Goal: Communication & Community: Ask a question

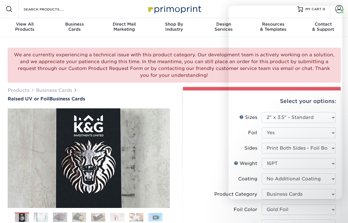
select select "2.00x3.50"
select select "upload"
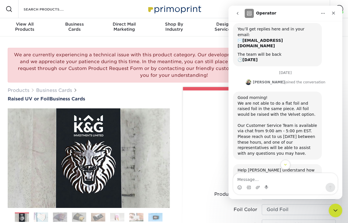
scroll to position [97, 0]
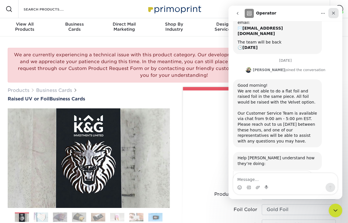
click at [334, 13] on icon "Close" at bounding box center [333, 13] width 5 height 5
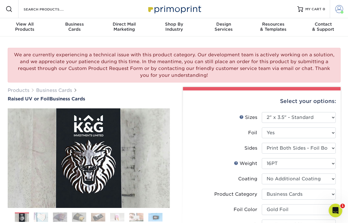
scroll to position [106, 0]
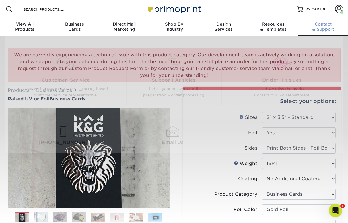
click at [323, 26] on span "Contact" at bounding box center [323, 24] width 50 height 5
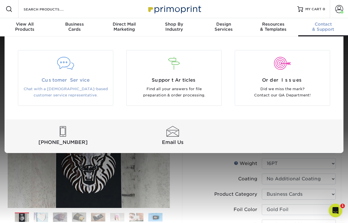
click at [73, 80] on span "Customer Service" at bounding box center [65, 80] width 86 height 7
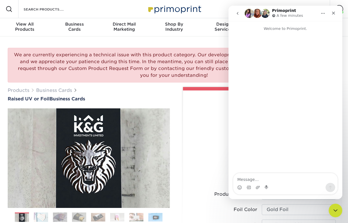
click at [205, 42] on div "We are currently experiencing a technical issue with this product category. Our…" at bounding box center [174, 217] width 348 height 362
click at [334, 15] on icon "Close" at bounding box center [333, 13] width 5 height 5
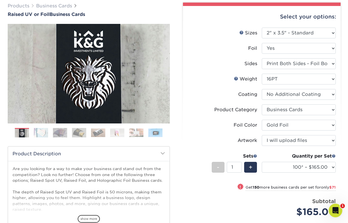
scroll to position [84, 0]
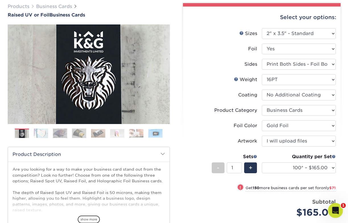
click at [334, 209] on icon "Open Intercom Messenger" at bounding box center [334, 209] width 9 height 9
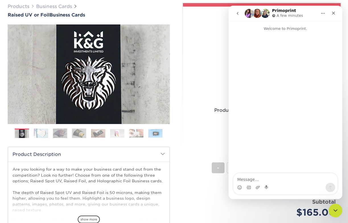
click at [257, 179] on textarea "Message…" at bounding box center [285, 178] width 104 height 10
type textarea "Hey [PERSON_NAME]."
click at [260, 188] on div "Intercom messenger" at bounding box center [285, 187] width 104 height 9
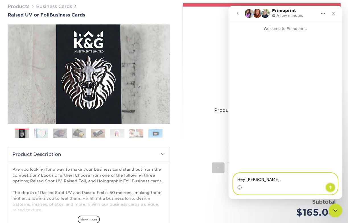
click at [332, 189] on icon "Send a message…" at bounding box center [330, 187] width 5 height 5
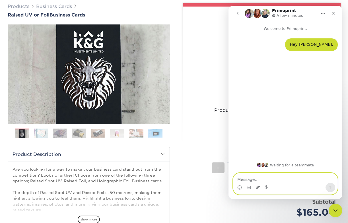
click at [257, 188] on icon "Upload attachment" at bounding box center [257, 187] width 5 height 5
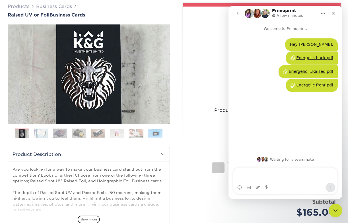
click at [314, 59] on div "Energelic back.pdf" at bounding box center [314, 58] width 37 height 6
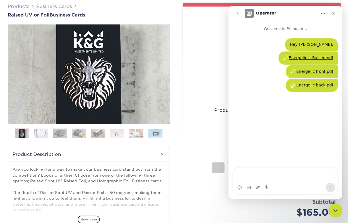
click at [317, 72] on div "Energelic front.pdf" at bounding box center [314, 71] width 37 height 6
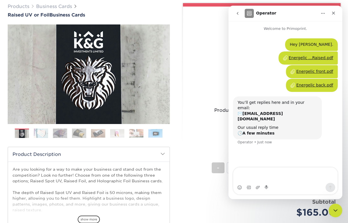
click at [308, 72] on div "Energelic front.pdf" at bounding box center [314, 71] width 37 height 6
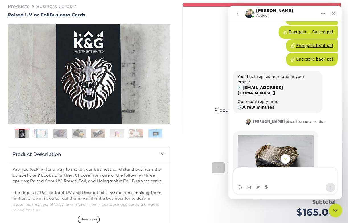
scroll to position [0, 0]
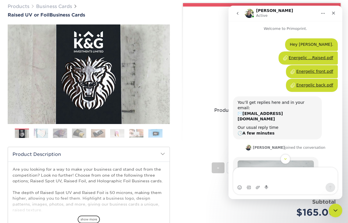
click at [303, 58] on div "Energelic ...Raised.pdf" at bounding box center [310, 58] width 44 height 6
click at [306, 71] on div "Energelic front.pdf" at bounding box center [314, 71] width 37 height 6
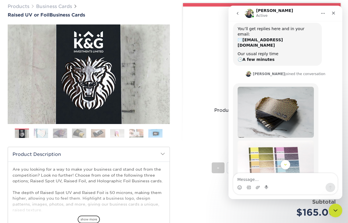
scroll to position [21, 0]
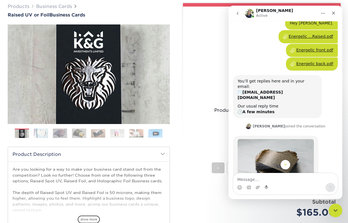
click at [304, 62] on div "Energelic back.pdf" at bounding box center [314, 64] width 37 height 6
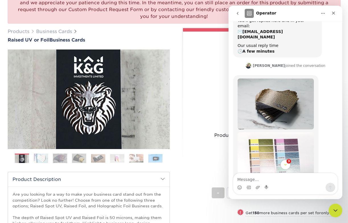
scroll to position [60, 0]
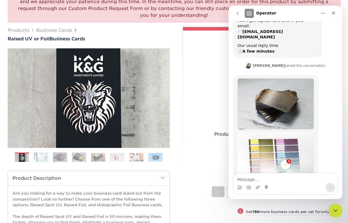
click at [275, 147] on img "Irene says…" at bounding box center [275, 161] width 76 height 58
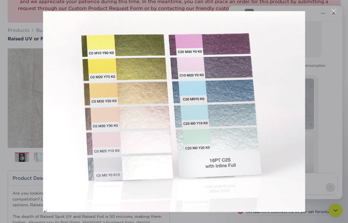
click at [330, 163] on div "Intercom messenger" at bounding box center [174, 111] width 348 height 223
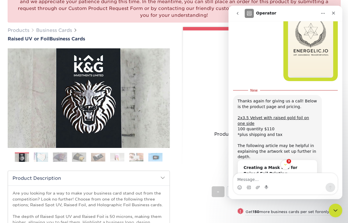
scroll to position [296, 0]
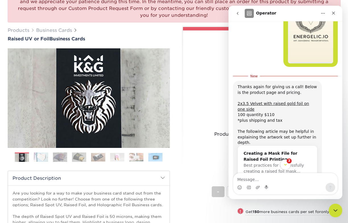
click at [285, 165] on icon "Scroll to bottom" at bounding box center [284, 164] width 5 height 5
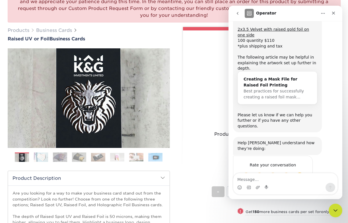
scroll to position [370, 0]
click at [300, 171] on span "Amazing" at bounding box center [299, 176] width 10 height 10
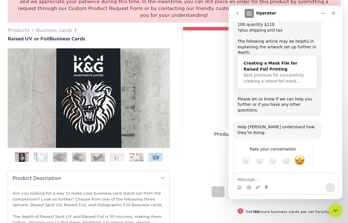
click at [248, 174] on textarea "Tell us more…" at bounding box center [266, 180] width 59 height 12
paste textarea "I had the pleasure of being helped by [PERSON_NAME] this morning, and she was a…"
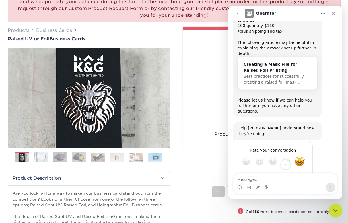
click at [238, 160] on div "Intercom messenger" at bounding box center [285, 165] width 114 height 10
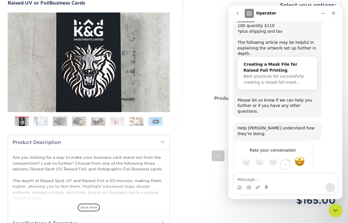
scroll to position [103, 0]
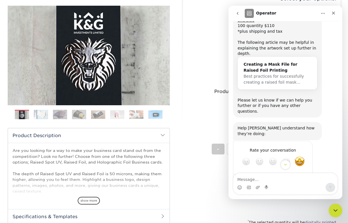
click at [300, 168] on div "Intercom messenger" at bounding box center [285, 165] width 114 height 10
click at [285, 166] on icon "Scroll to bottom" at bounding box center [284, 164] width 5 height 5
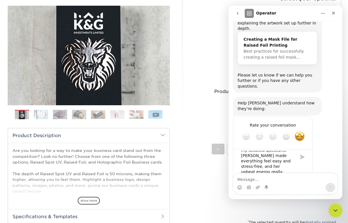
scroll to position [413, 0]
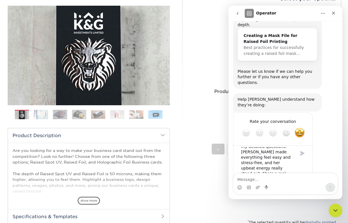
click at [272, 155] on textarea "I had the pleasure of being helped by [PERSON_NAME] this morning, and she was a…" at bounding box center [266, 167] width 59 height 40
click at [294, 154] on textarea "I had the pleasure of being helped by [PERSON_NAME] this morning, and she was a…" at bounding box center [266, 167] width 59 height 40
click at [276, 160] on textarea "I had the pleasure of being helped by [PERSON_NAME] this morning, and she was a…" at bounding box center [266, 167] width 59 height 40
click at [281, 161] on textarea "I had the pleasure of being helped by [PERSON_NAME] this morning, and she was a…" at bounding box center [266, 167] width 59 height 40
drag, startPoint x: 298, startPoint y: 161, endPoint x: 278, endPoint y: 162, distance: 19.4
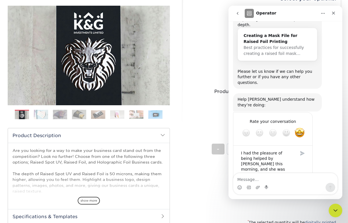
click at [297, 161] on div "Operator says…" at bounding box center [301, 167] width 11 height 40
click at [278, 162] on textarea "I had the pleasure of being helped by [PERSON_NAME] this morning, and she was a…" at bounding box center [266, 167] width 59 height 40
click at [284, 163] on textarea "I had the pleasure of being helped by [PERSON_NAME] this morning, and she was a…" at bounding box center [266, 167] width 59 height 40
click at [241, 161] on textarea "I had the pleasure of being helped by [PERSON_NAME] this morning, and she was a…" at bounding box center [266, 167] width 59 height 40
drag, startPoint x: 243, startPoint y: 131, endPoint x: 290, endPoint y: 163, distance: 56.4
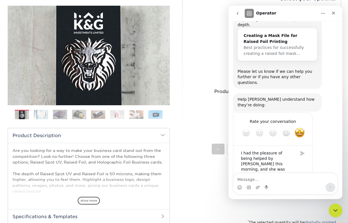
click at [290, 171] on div "Rate your conversation Terrible Bad OK Great Amazing I had the pleasure of bein…" at bounding box center [285, 153] width 105 height 83
drag, startPoint x: 281, startPoint y: 163, endPoint x: 233, endPoint y: 128, distance: 59.2
click at [233, 128] on div "Rate your conversation Terrible Bad OK Great Amazing I had the pleasure of bein…" at bounding box center [273, 150] width 80 height 76
click at [261, 147] on textarea "process — even with all my detailed questions. [PERSON_NAME] made everything fe…" at bounding box center [266, 167] width 59 height 40
drag, startPoint x: 241, startPoint y: 131, endPoint x: 304, endPoint y: 164, distance: 70.7
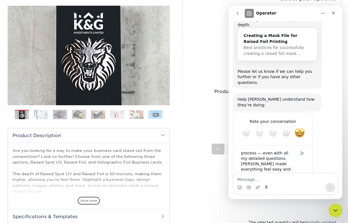
click at [304, 164] on div "process — even with all my detailed questions. [PERSON_NAME] made everything fe…" at bounding box center [272, 167] width 70 height 40
type textarea "her. Honestly, give this woman a raise — she deserves it!"
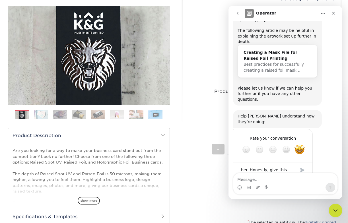
drag, startPoint x: 265, startPoint y: 160, endPoint x: 239, endPoint y: 148, distance: 28.5
click at [239, 164] on textarea "her. Honestly, give this woman a raise — she deserves it!" at bounding box center [266, 175] width 59 height 23
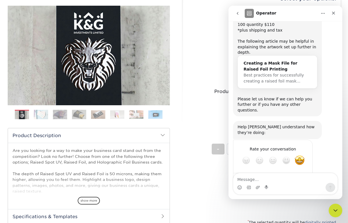
paste textarea "I had the pleasure of being helped by [PERSON_NAME] this morning and she was ab…"
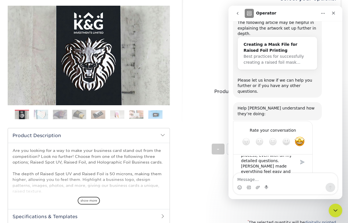
scroll to position [389, 0]
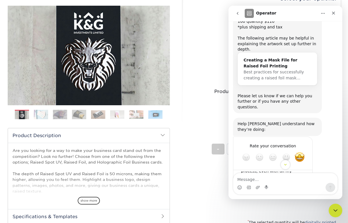
type textarea "I had the pleasure of being helped by [PERSON_NAME] this morning and she was ab…"
click at [301, 172] on div "Submit" at bounding box center [301, 177] width 11 height 11
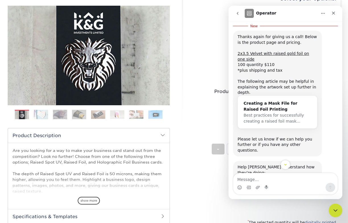
scroll to position [346, 0]
click at [275, 100] on div "Creating a Mask File for Raised Foil Printing" at bounding box center [277, 106] width 68 height 12
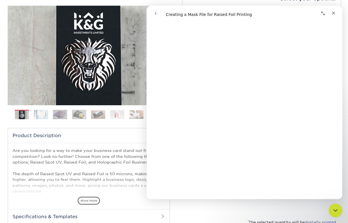
scroll to position [492, 0]
click at [45, 115] on img at bounding box center [41, 114] width 14 height 10
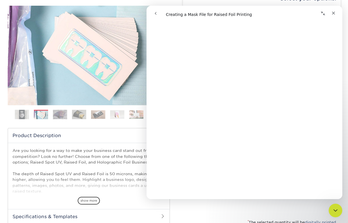
click at [58, 115] on img at bounding box center [60, 114] width 14 height 10
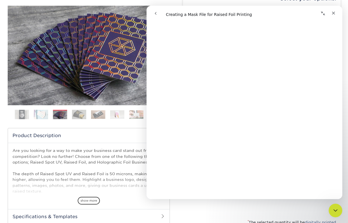
click at [81, 115] on img at bounding box center [79, 114] width 14 height 10
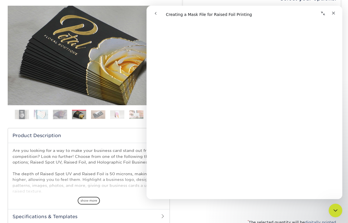
click at [97, 115] on img at bounding box center [98, 114] width 14 height 9
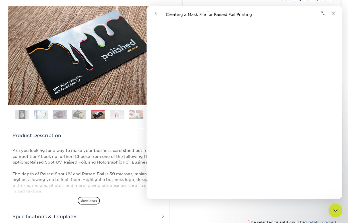
click at [116, 115] on img at bounding box center [117, 114] width 14 height 9
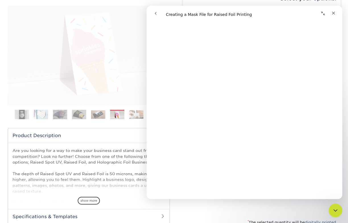
click at [116, 115] on img at bounding box center [117, 115] width 14 height 9
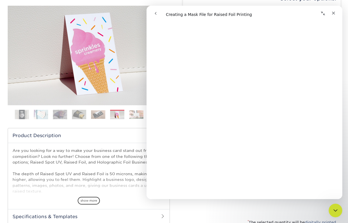
click at [134, 115] on img at bounding box center [136, 114] width 14 height 9
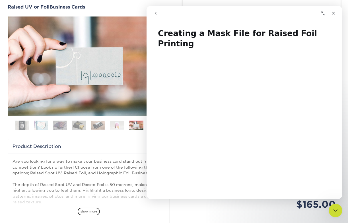
scroll to position [2, 0]
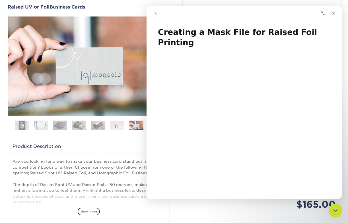
click at [133, 148] on h2 "Product Description" at bounding box center [88, 146] width 161 height 14
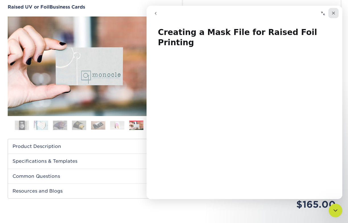
click at [334, 14] on icon "Close" at bounding box center [333, 13] width 3 height 3
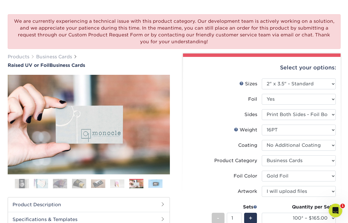
scroll to position [115, 0]
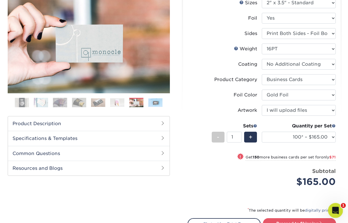
click at [334, 209] on icon "Open Intercom Messenger" at bounding box center [334, 209] width 9 height 9
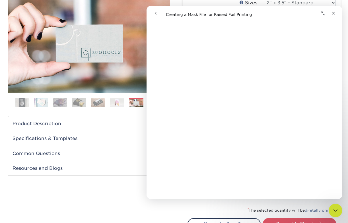
scroll to position [0, 0]
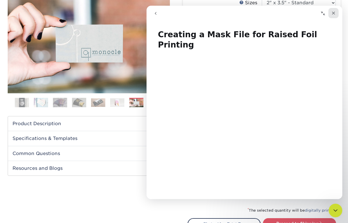
drag, startPoint x: 335, startPoint y: 14, endPoint x: 481, endPoint y: 20, distance: 145.9
click at [335, 14] on icon "Close" at bounding box center [333, 13] width 5 height 5
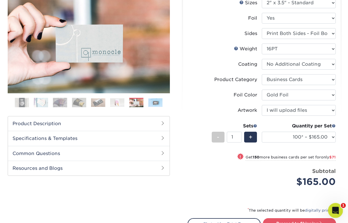
click at [332, 207] on icon "Open Intercom Messenger" at bounding box center [334, 209] width 9 height 9
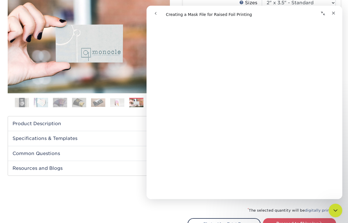
scroll to position [658, 0]
click at [158, 14] on button "go back" at bounding box center [155, 13] width 11 height 11
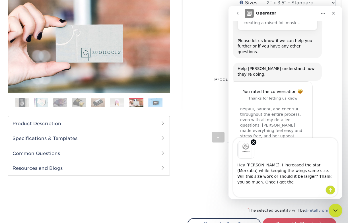
scroll to position [439, 0]
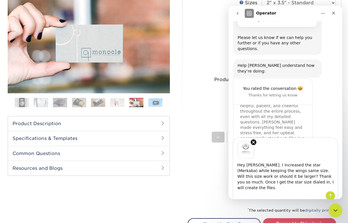
type textarea "Hey [PERSON_NAME]. I increased the star (Merkaba) while keeping the wings same …"
click at [332, 193] on icon "Send a message…" at bounding box center [330, 195] width 5 height 5
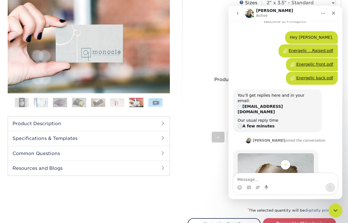
scroll to position [0, 0]
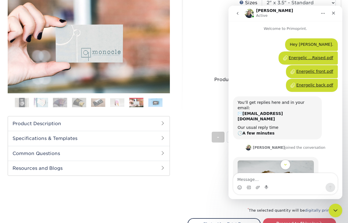
click at [311, 70] on div "Energelic front.pdf" at bounding box center [314, 71] width 37 height 6
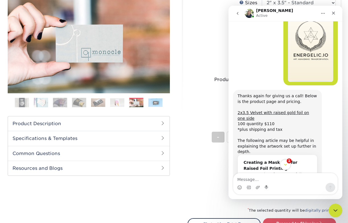
click at [286, 163] on icon "Scroll to bottom" at bounding box center [284, 164] width 5 height 5
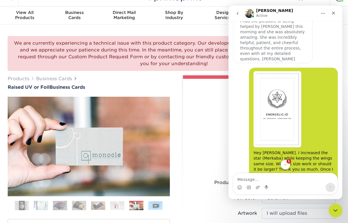
scroll to position [585, 0]
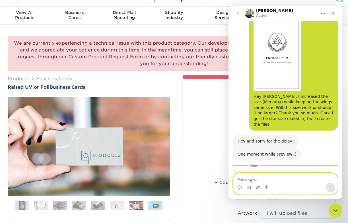
click at [269, 177] on textarea "Message…" at bounding box center [285, 178] width 104 height 10
click at [238, 179] on textarea "all Good. Thanks!" at bounding box center [285, 178] width 104 height 10
click at [286, 181] on textarea "All Good. Thanks!" at bounding box center [285, 178] width 104 height 10
type textarea "All Good. Thanks!"
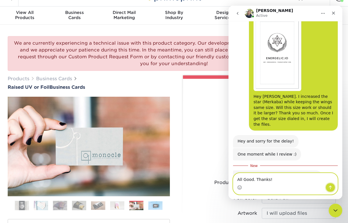
click at [331, 187] on icon "Send a message…" at bounding box center [330, 188] width 3 height 4
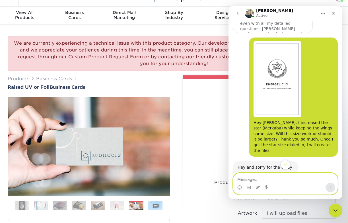
scroll to position [526, 0]
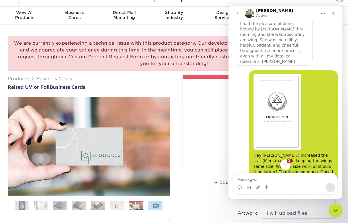
click at [286, 164] on icon "Scroll to bottom" at bounding box center [285, 165] width 3 height 2
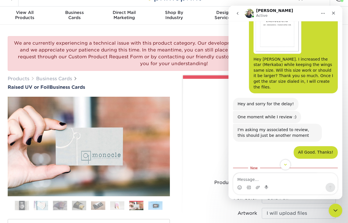
scroll to position [647, 0]
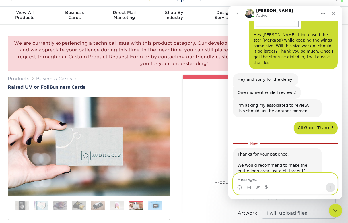
click at [281, 176] on textarea "Message…" at bounding box center [285, 178] width 104 height 10
type textarea "ok give me a sec."
click at [329, 188] on icon "Send a message…" at bounding box center [330, 187] width 5 height 5
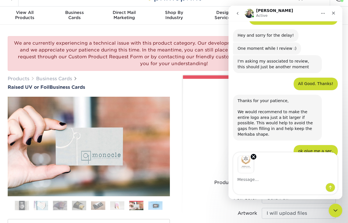
scroll to position [692, 0]
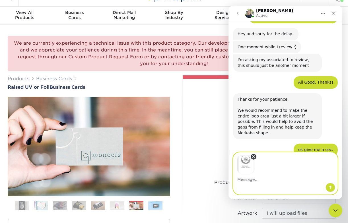
click at [254, 156] on icon "Remove image 1" at bounding box center [253, 156] width 3 height 3
click at [245, 180] on textarea "Message…" at bounding box center [285, 178] width 104 height 10
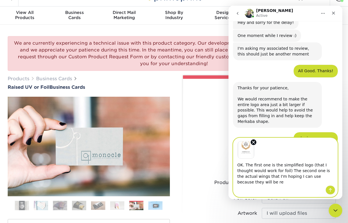
scroll to position [707, 0]
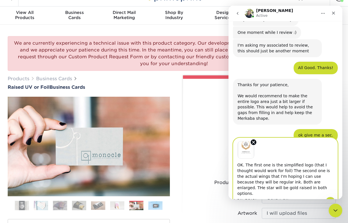
type textarea "OK. The first one is the simplified logo (that I thought would work for foil) T…"
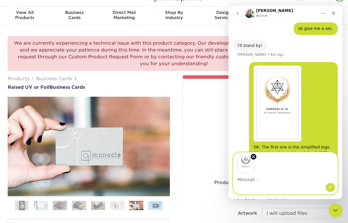
scroll to position [816, 0]
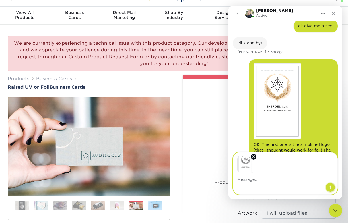
click at [330, 186] on icon "Send a message…" at bounding box center [330, 188] width 3 height 4
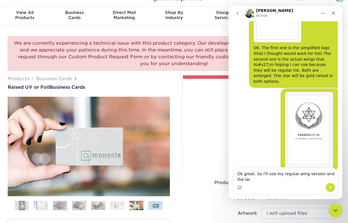
scroll to position [912, 0]
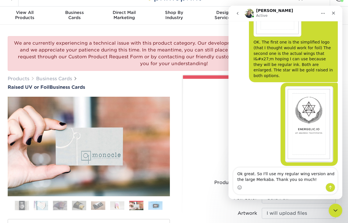
type textarea "Ok great. So I'll use my regular wing version and the large Merkaba. Thank you …"
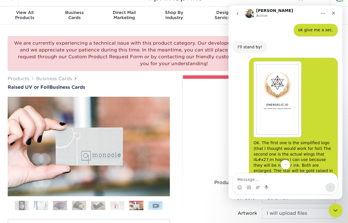
scroll to position [799, 0]
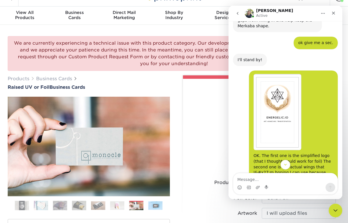
click at [281, 76] on img "user says…" at bounding box center [277, 112] width 48 height 76
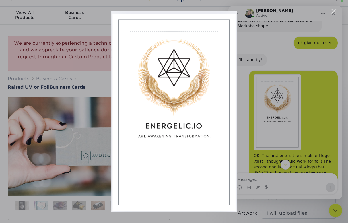
scroll to position [0, 0]
click at [307, 22] on div "Intercom messenger" at bounding box center [174, 111] width 348 height 223
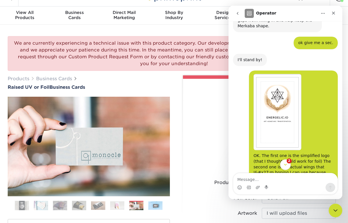
click at [285, 163] on icon "Scroll to bottom" at bounding box center [284, 164] width 5 height 5
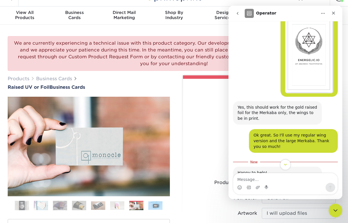
scroll to position [996, 0]
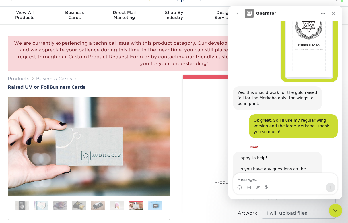
click at [254, 181] on textarea "Message…" at bounding box center [285, 178] width 104 height 10
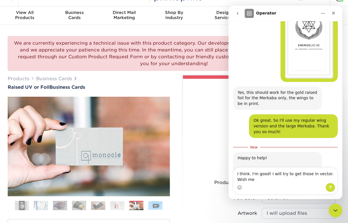
scroll to position [1002, 0]
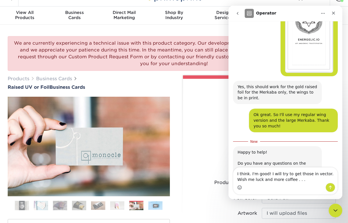
type textarea "I think. I'm good! I will try to get those in vector. Wish me luck and more cof…"
click at [239, 187] on icon "Emoji picker" at bounding box center [239, 187] width 5 height 5
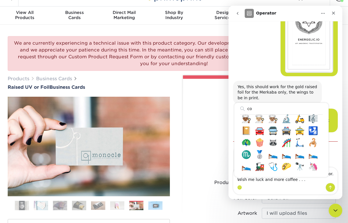
scroll to position [0, 0]
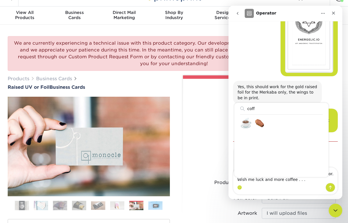
type input "coff"
type textarea "I think. I'm good! I will try to get those in vector. Wish me luck and more cof…"
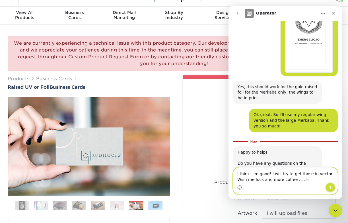
click at [330, 189] on icon "Send a message…" at bounding box center [330, 187] width 5 height 5
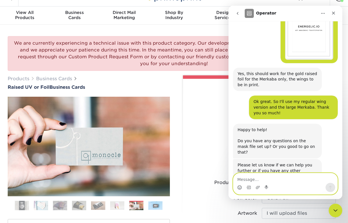
scroll to position [901, 0]
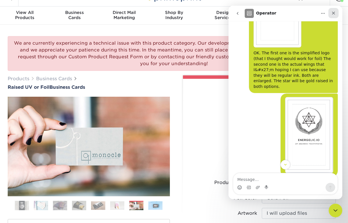
drag, startPoint x: 334, startPoint y: 13, endPoint x: 453, endPoint y: 42, distance: 122.5
click at [334, 13] on icon "Close" at bounding box center [333, 13] width 5 height 5
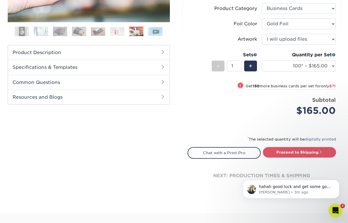
scroll to position [194, 0]
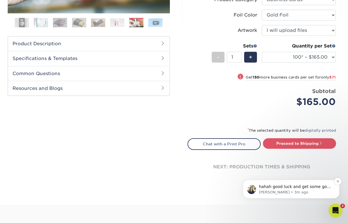
click at [299, 188] on p "hahah good luck and get some good coffee!" at bounding box center [295, 187] width 73 height 6
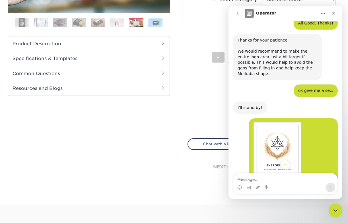
scroll to position [750, 0]
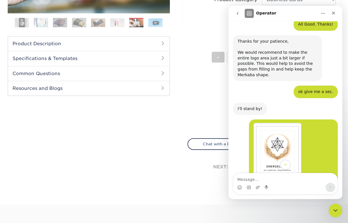
click at [140, 124] on div at bounding box center [89, 58] width 162 height 289
click at [334, 11] on icon "Close" at bounding box center [333, 13] width 5 height 5
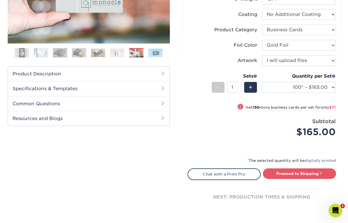
scroll to position [194, 0]
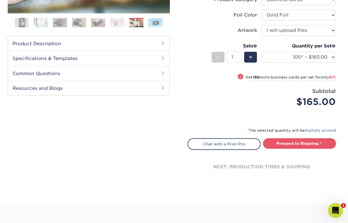
click at [334, 211] on icon "Open Intercom Messenger" at bounding box center [334, 209] width 9 height 9
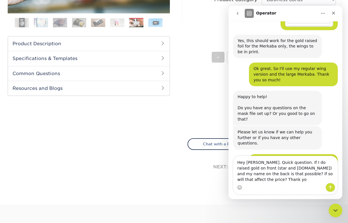
scroll to position [1054, 0]
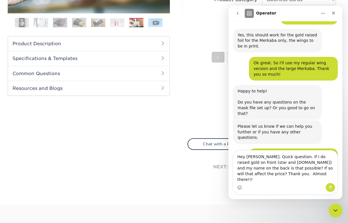
type textarea "Hey [PERSON_NAME]. Quick question. If I do raised gold on front (star and [DOMA…"
click at [331, 188] on icon "Send a message…" at bounding box center [330, 187] width 5 height 5
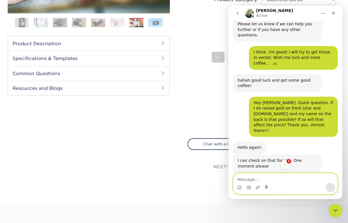
scroll to position [1162, 0]
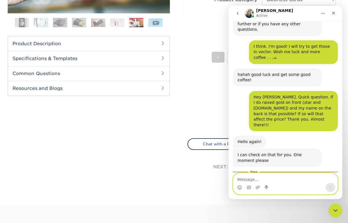
click at [273, 181] on textarea "Message…" at bounding box center [285, 178] width 104 height 10
type textarea "ok thank you"
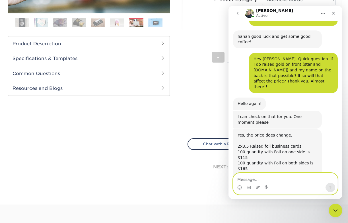
scroll to position [1204, 0]
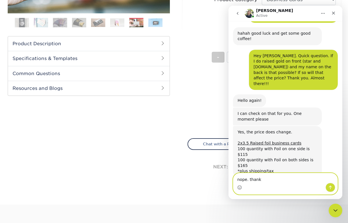
type textarea "nope. thanks"
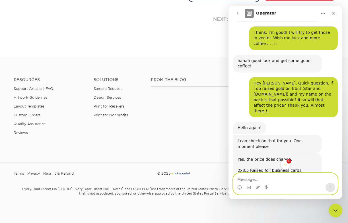
scroll to position [233, 0]
